Goal: Information Seeking & Learning: Learn about a topic

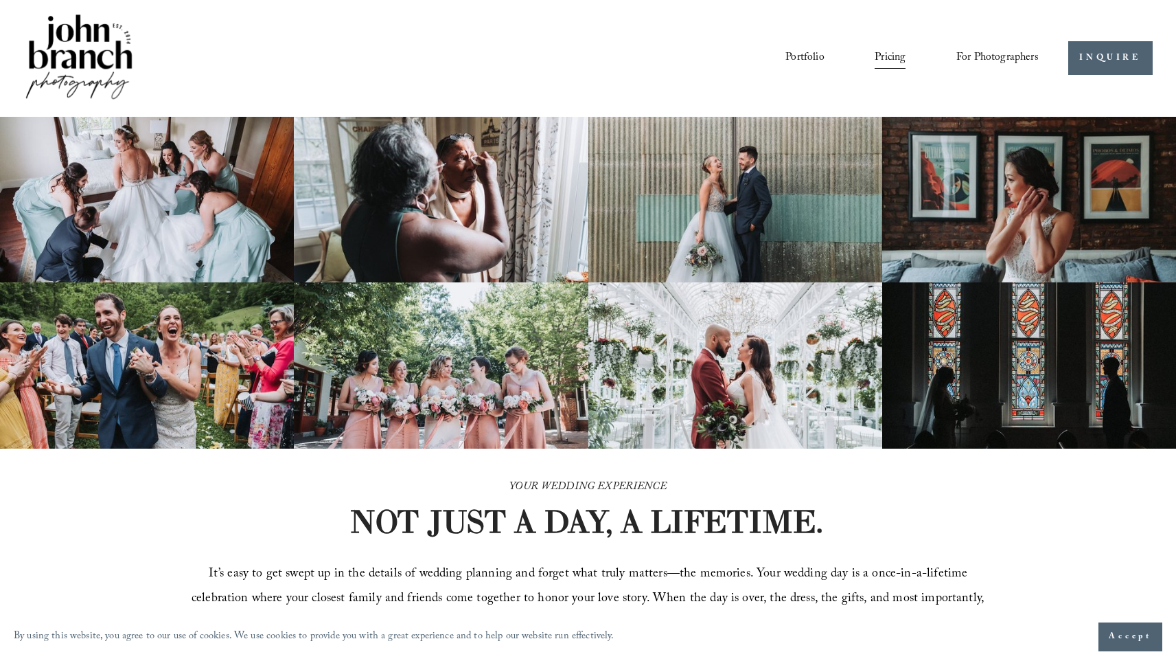
click at [915, 634] on span "Accept" at bounding box center [1130, 637] width 43 height 14
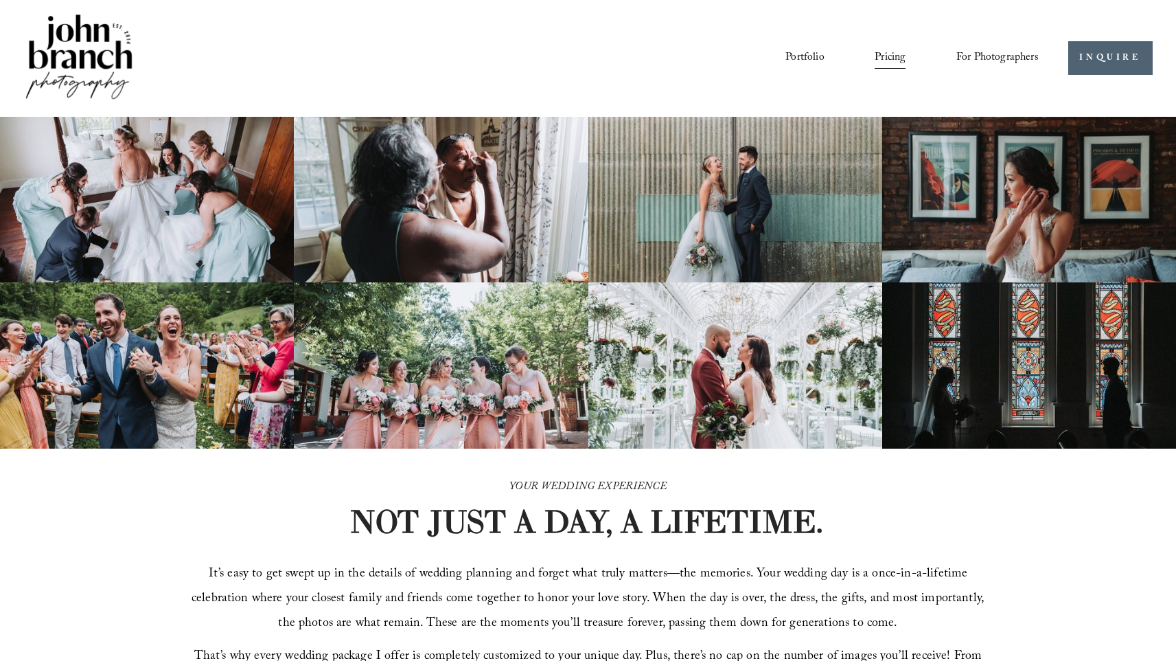
click at [572, 78] on div "Portfolio Pricing For Photographers Presets Education Courses" at bounding box center [530, 58] width 1015 height 93
click at [797, 60] on link "Portfolio" at bounding box center [805, 57] width 38 height 23
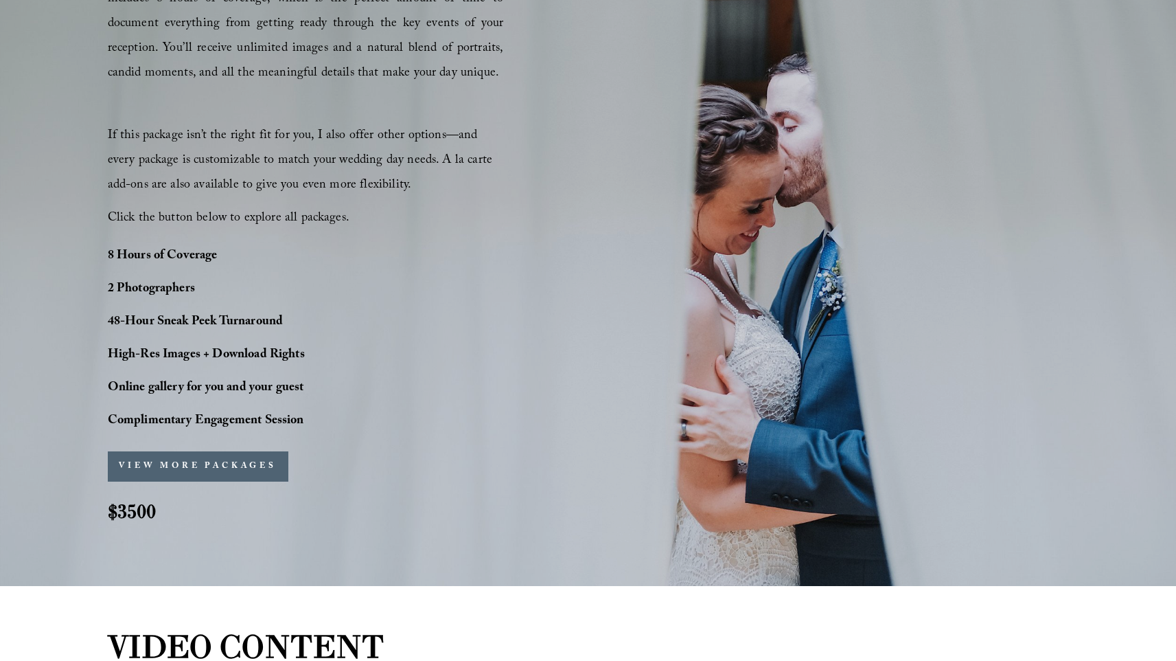
scroll to position [943, 0]
click at [285, 162] on span "If this package isn’t the right fit for you, I also offer other options—and eve…" at bounding box center [302, 160] width 389 height 71
click at [261, 160] on span "If this package isn’t the right fit for you, I also offer other options—and eve…" at bounding box center [302, 160] width 389 height 71
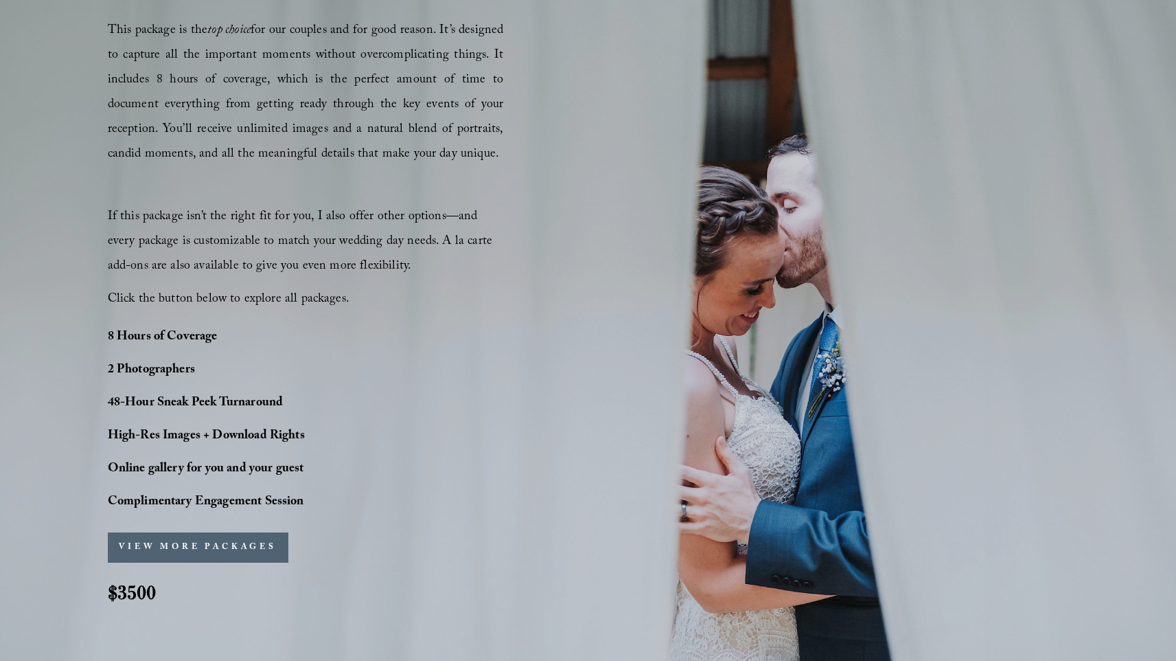
scroll to position [848, 0]
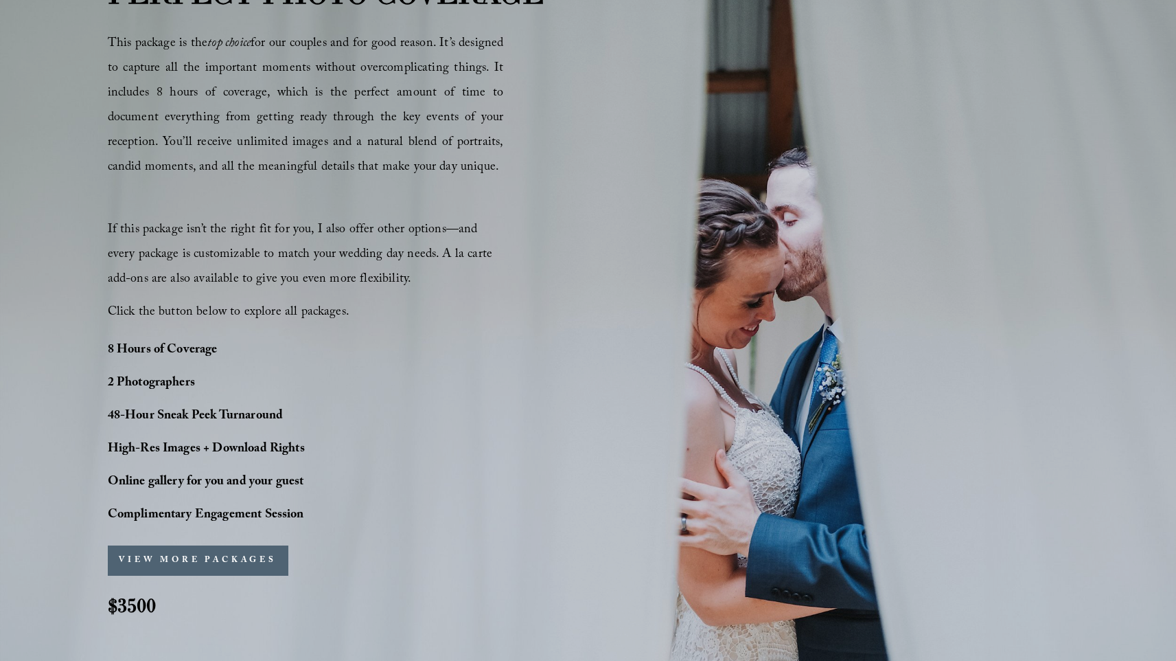
click at [625, 152] on div "PERFECT PHOTO COVERAGE This package is the top choice for our couples and for g…" at bounding box center [588, 306] width 1176 height 670
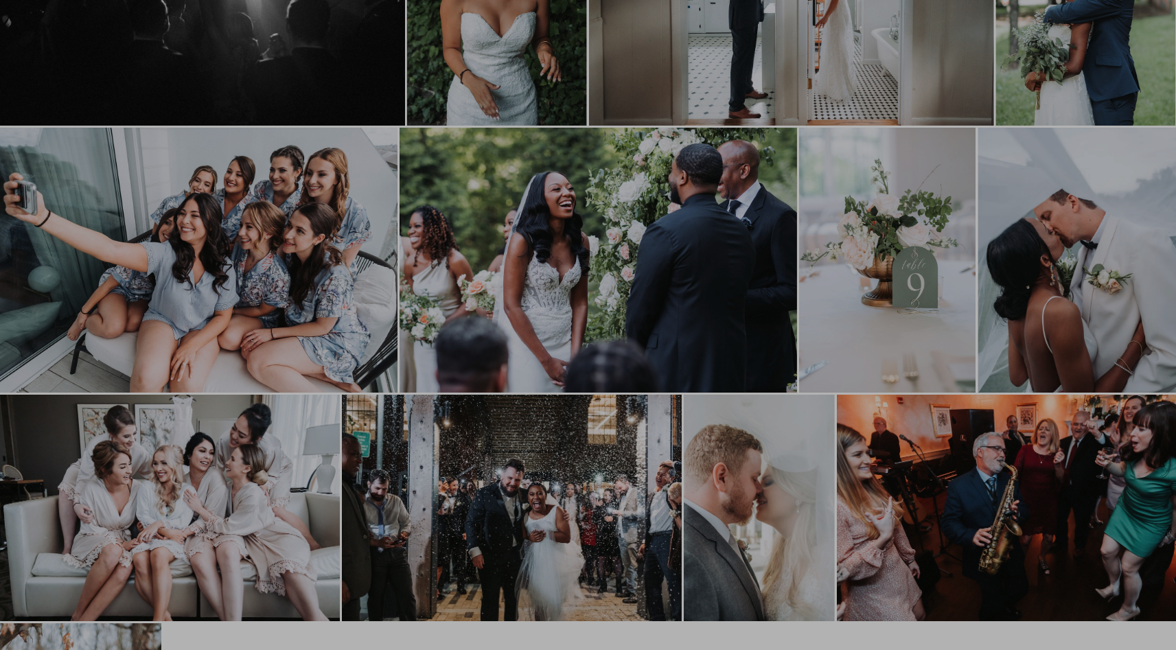
scroll to position [496, 0]
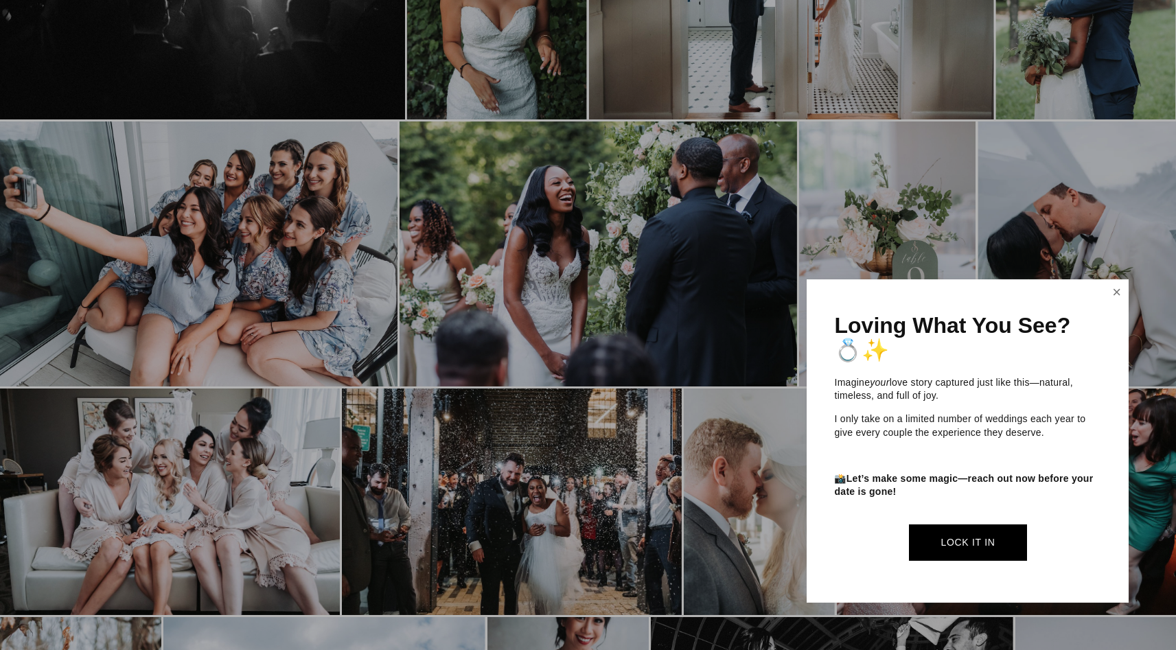
click at [1108, 292] on link "Close" at bounding box center [1117, 293] width 21 height 22
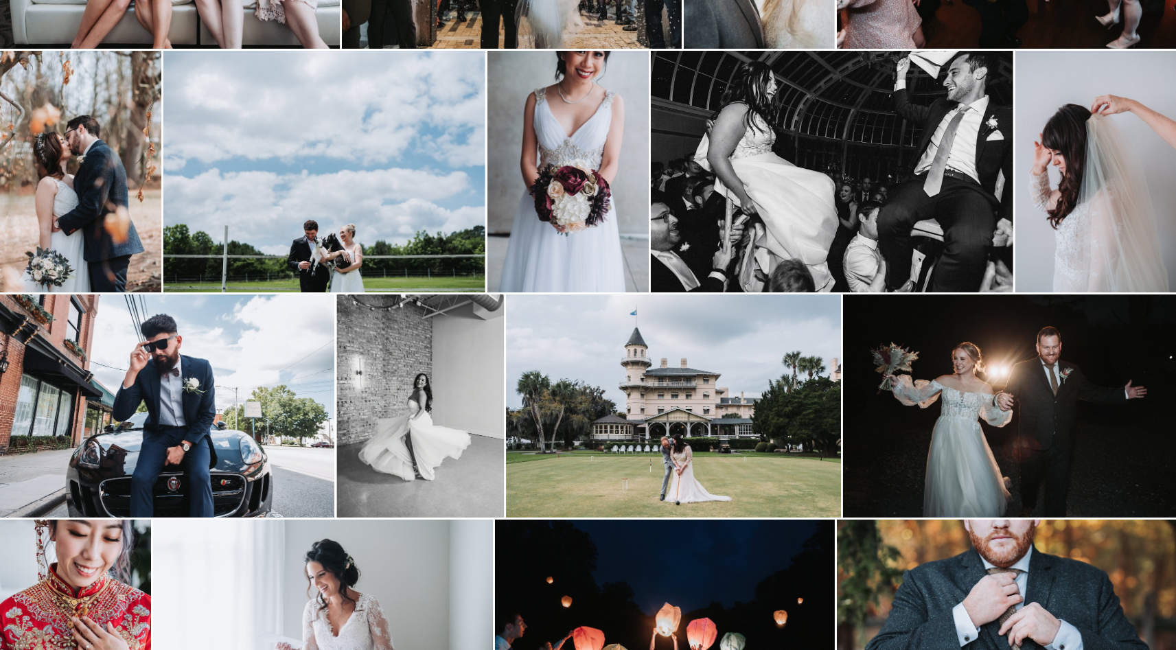
scroll to position [0, 0]
